Goal: Transaction & Acquisition: Purchase product/service

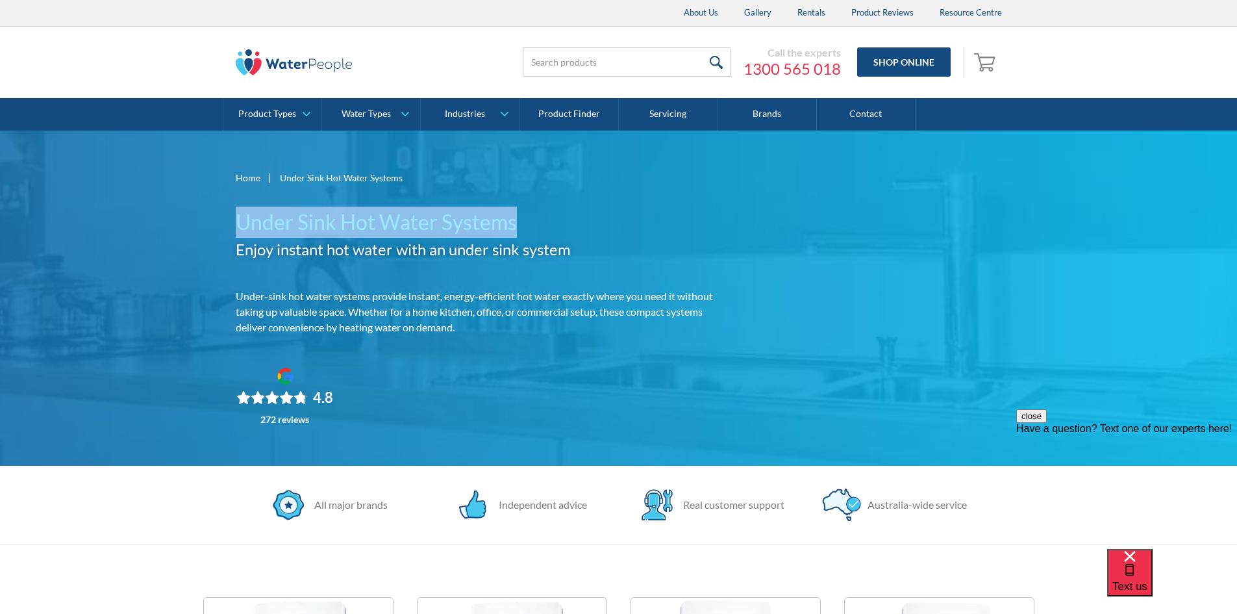
drag, startPoint x: 240, startPoint y: 216, endPoint x: 527, endPoint y: 229, distance: 287.4
click at [527, 229] on h1 "Under Sink Hot Water Systems" at bounding box center [485, 222] width 499 height 31
copy h1 "Under Sink Hot Water Systems"
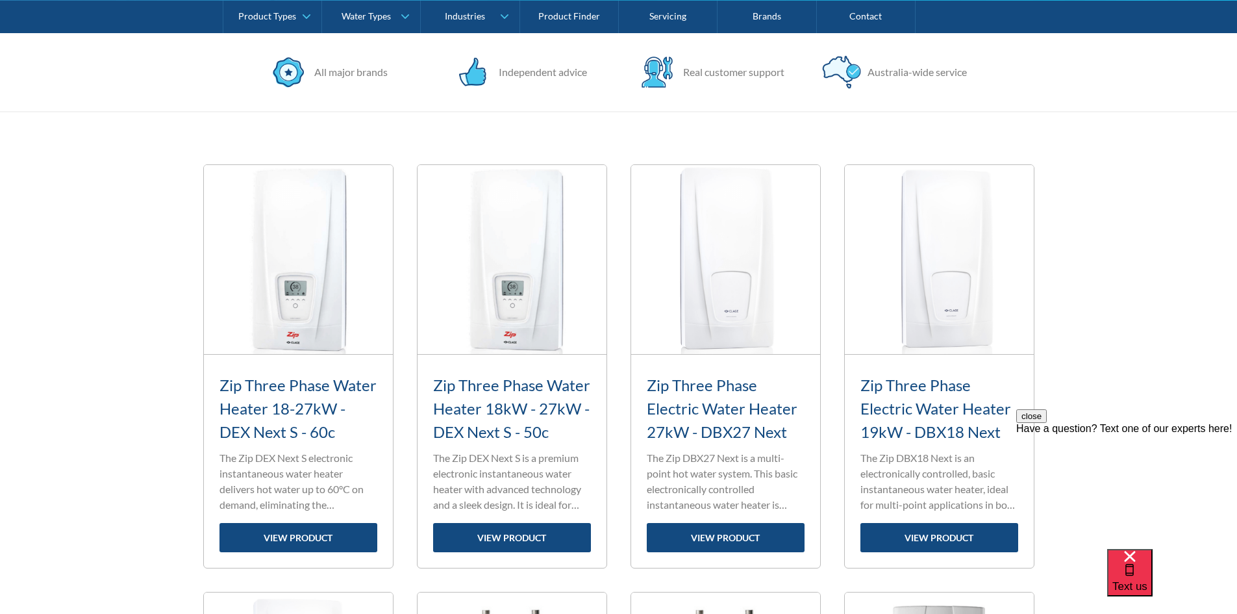
scroll to position [455, 0]
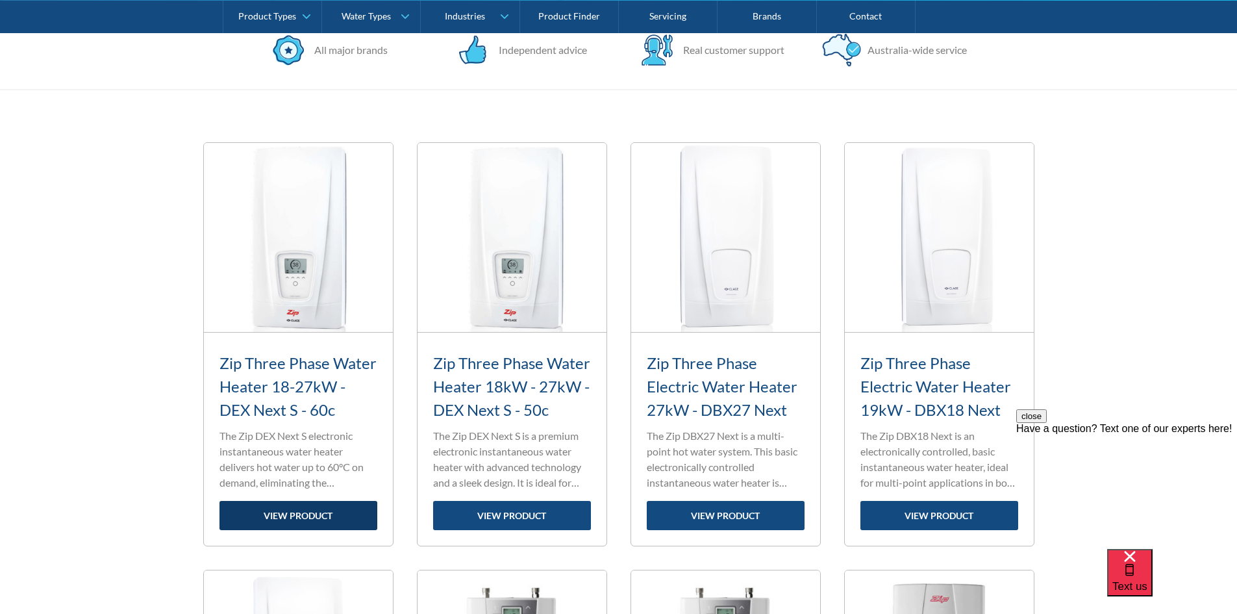
click at [323, 527] on link "view product" at bounding box center [299, 515] width 158 height 29
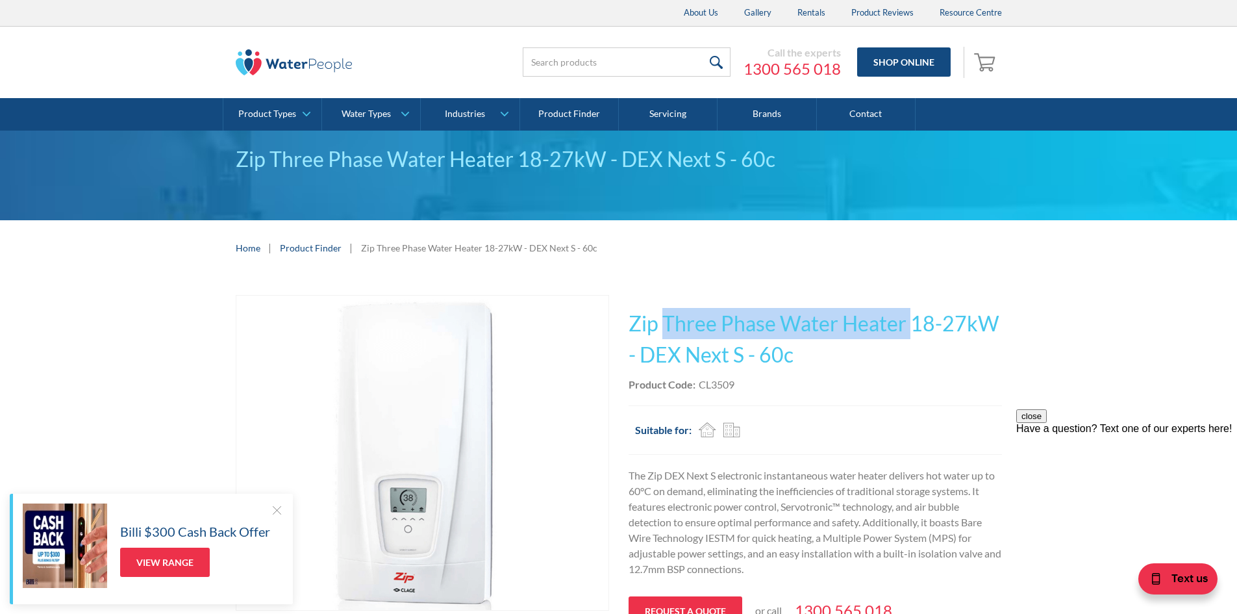
drag, startPoint x: 666, startPoint y: 325, endPoint x: 909, endPoint y: 317, distance: 242.4
click at [909, 317] on h1 "Zip Three Phase Water Heater 18-27kW - DEX Next S - 60c" at bounding box center [816, 339] width 374 height 62
click at [839, 353] on h1 "Zip Three Phase Water Heater 18-27kW - DEX Next S - 60c" at bounding box center [816, 339] width 374 height 62
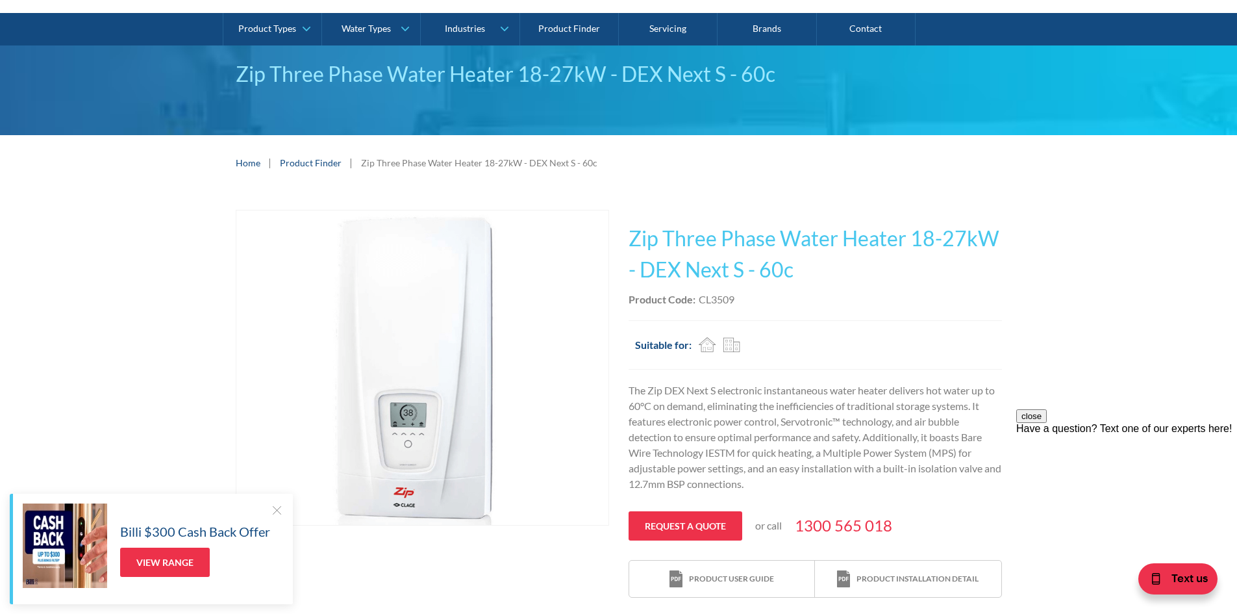
scroll to position [65, 0]
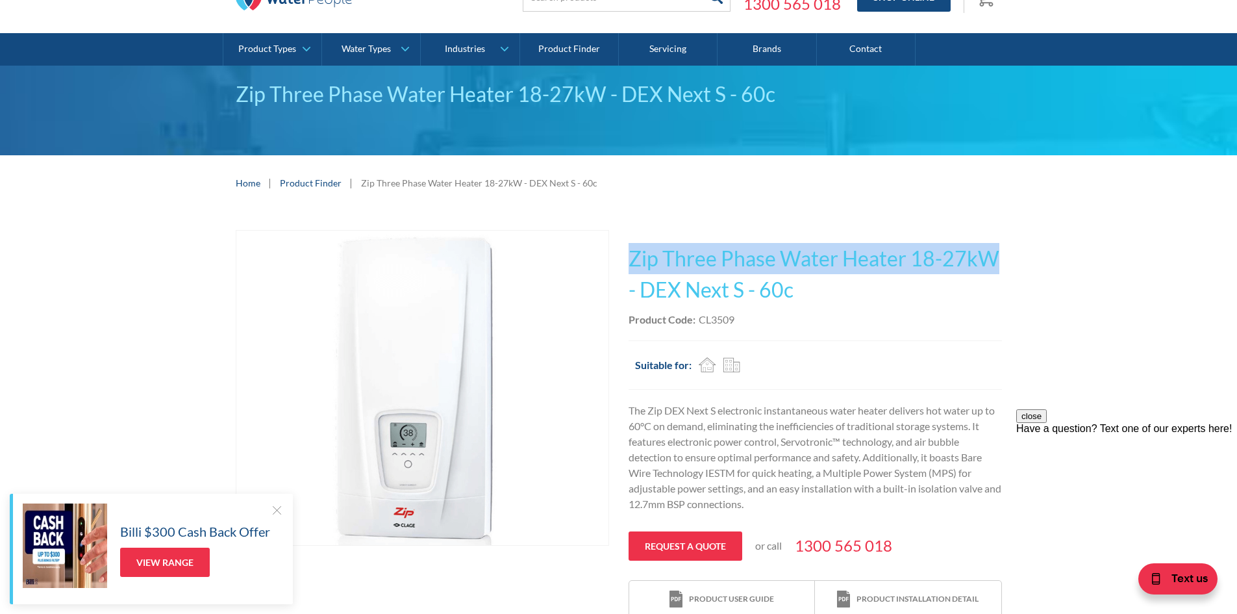
drag, startPoint x: 629, startPoint y: 259, endPoint x: 1001, endPoint y: 248, distance: 372.4
click at [1001, 248] on h1 "Zip Three Phase Water Heater 18-27kW - DEX Next S - 60c" at bounding box center [816, 274] width 374 height 62
copy h1 "Zip Three Phase Water Heater 18-27kW"
